Goal: Task Accomplishment & Management: Use online tool/utility

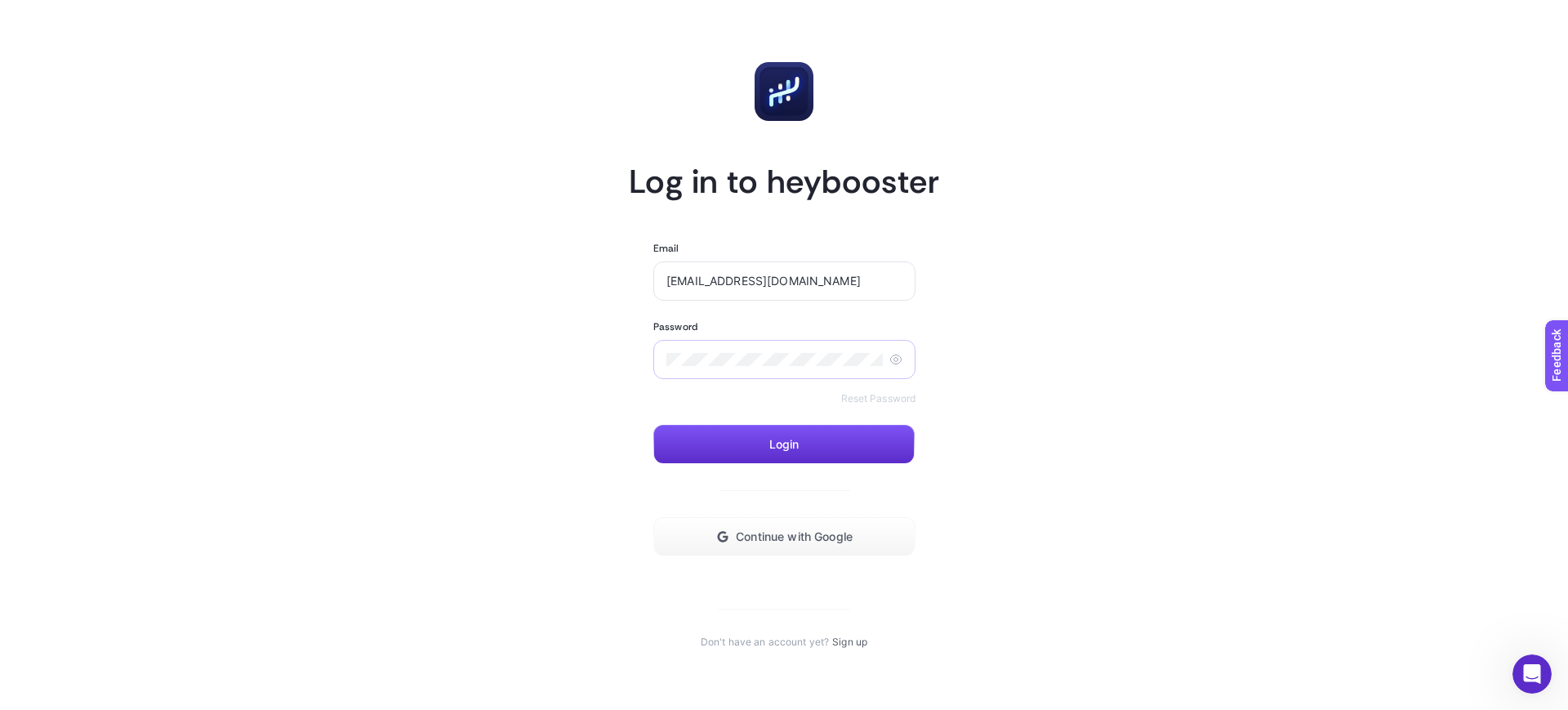
type input "[EMAIL_ADDRESS][DOMAIN_NAME]"
click at [739, 350] on div at bounding box center [784, 359] width 263 height 39
click at [896, 357] on icon at bounding box center [896, 359] width 4 height 4
click at [896, 357] on icon at bounding box center [896, 359] width 4 height 4
click at [866, 285] on input "[EMAIL_ADDRESS][DOMAIN_NAME]" at bounding box center [784, 281] width 236 height 13
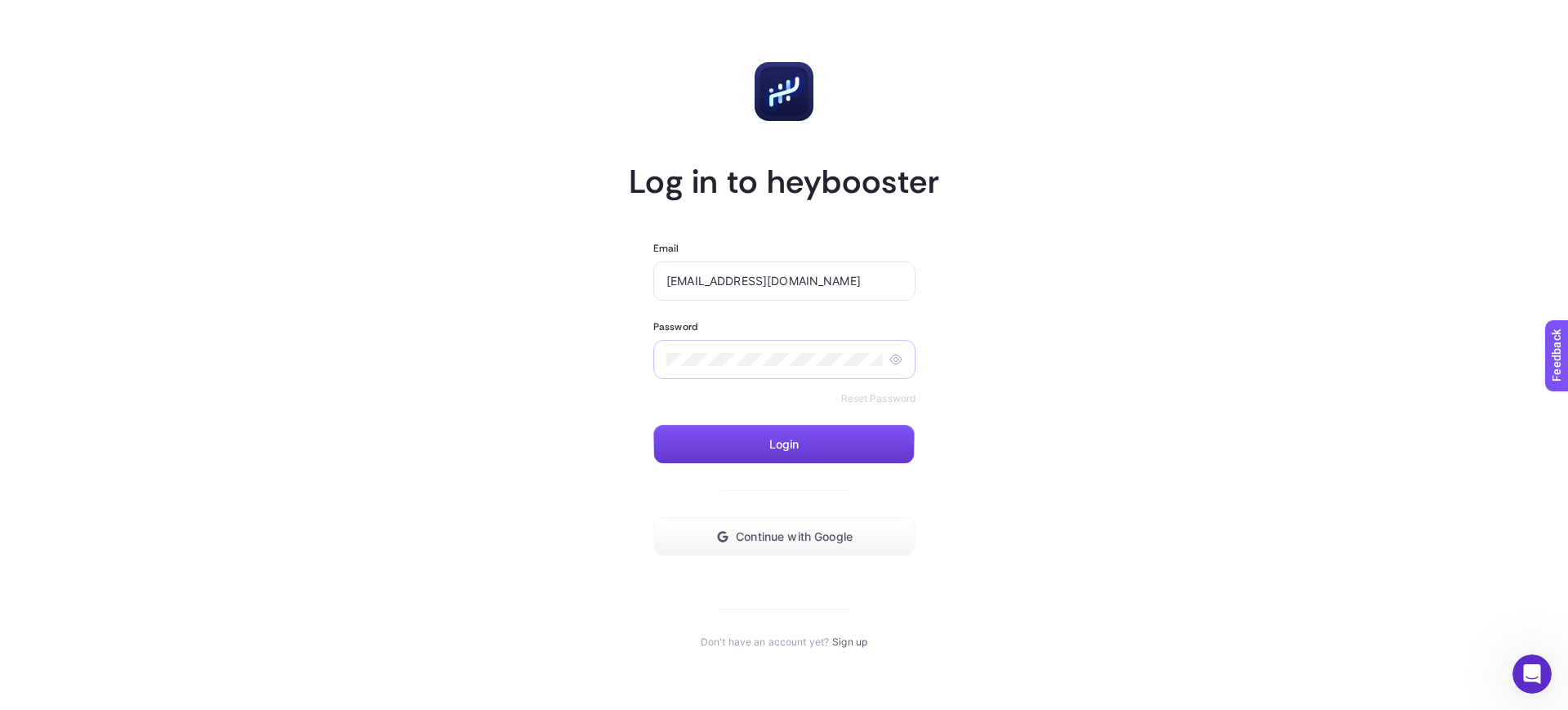
click at [843, 452] on button "Login" at bounding box center [784, 445] width 262 height 39
click at [895, 362] on icon at bounding box center [895, 359] width 13 height 13
drag, startPoint x: 866, startPoint y: 281, endPoint x: 571, endPoint y: 286, distance: 295.0
click at [572, 291] on article "Log in to heybooster Email [EMAIL_ADDRESS][DOMAIN_NAME] Password Reset Password…" at bounding box center [784, 355] width 1136 height 671
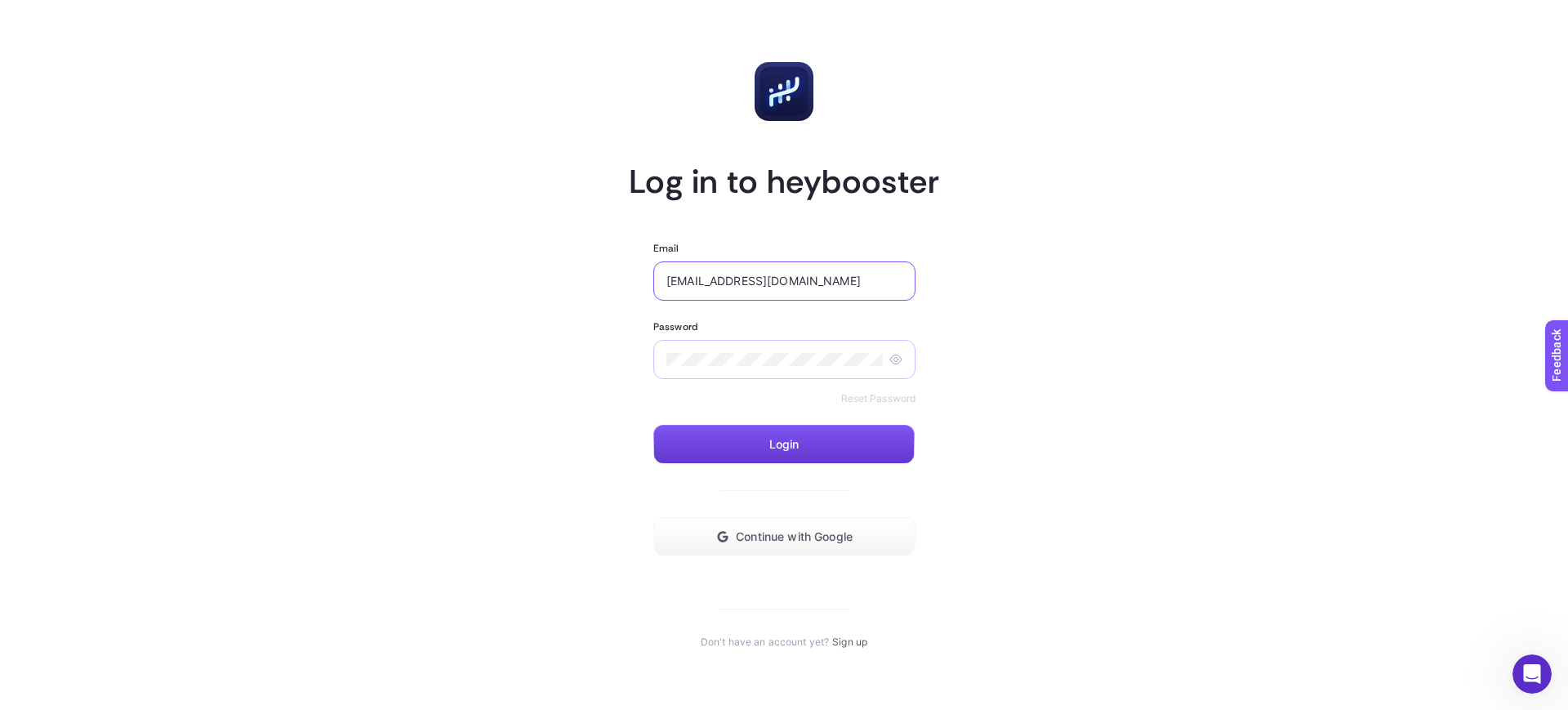
type input "[EMAIL_ADDRESS][DOMAIN_NAME]"
click at [757, 447] on button "Login" at bounding box center [784, 445] width 262 height 39
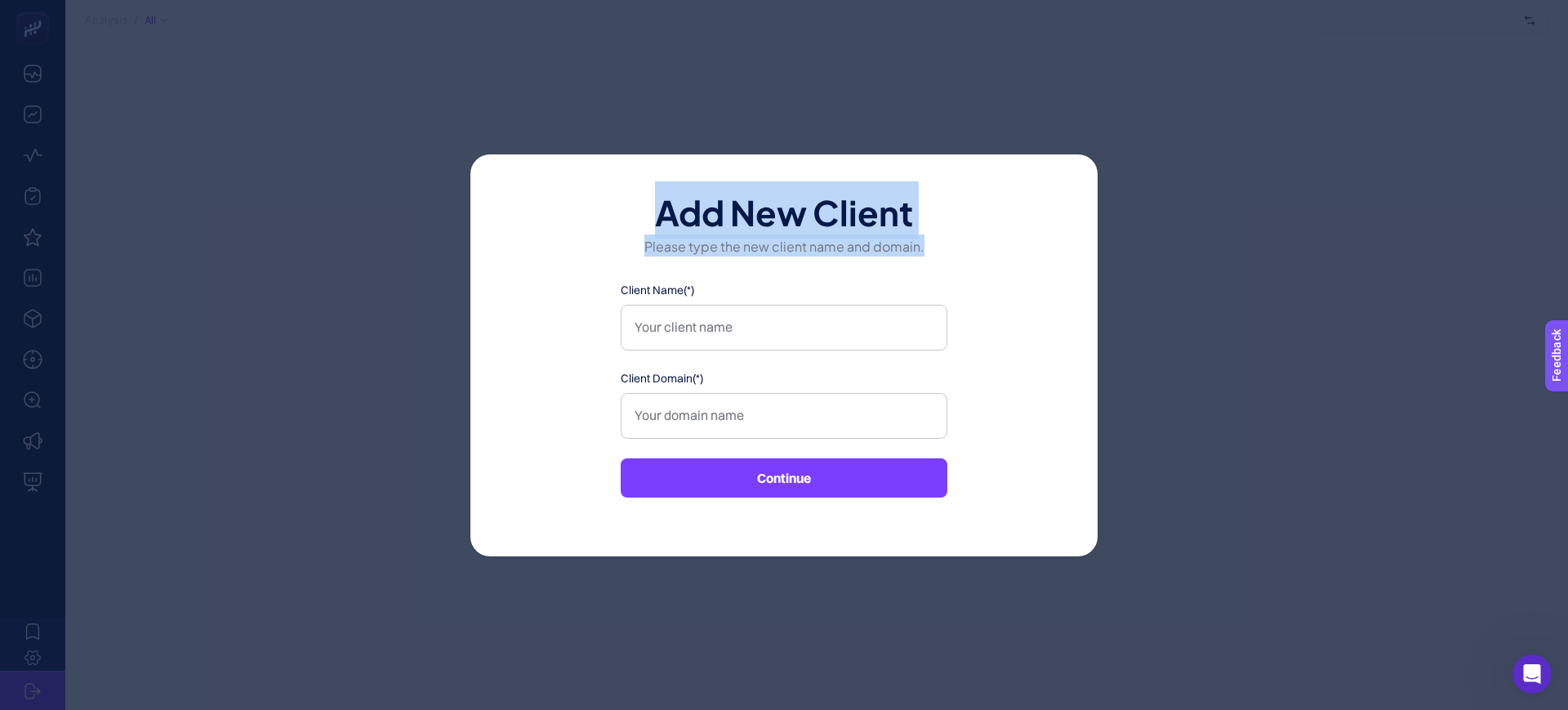
drag, startPoint x: 723, startPoint y: 226, endPoint x: 907, endPoint y: 363, distance: 229.4
click at [907, 363] on div "Add New Client Please type the new client name and domain. Client Name(*) Clien…" at bounding box center [784, 355] width 627 height 402
click at [978, 385] on div "Add New Client Please type the new client name and domain. Client Name(*) Clien…" at bounding box center [784, 355] width 627 height 402
click at [1012, 359] on div "Add New Client Please type the new client name and domain. Client Name(*) Clien…" at bounding box center [784, 355] width 627 height 402
click at [932, 336] on input "Client Name(*)" at bounding box center [784, 327] width 326 height 46
